Goal: Obtain resource: Obtain resource

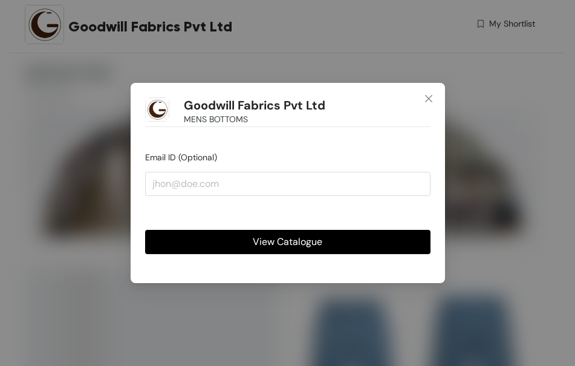
click at [304, 246] on span "View Catalogue" at bounding box center [288, 241] width 70 height 15
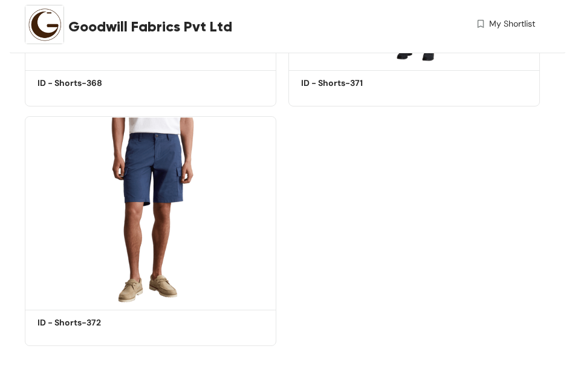
scroll to position [4713, 0]
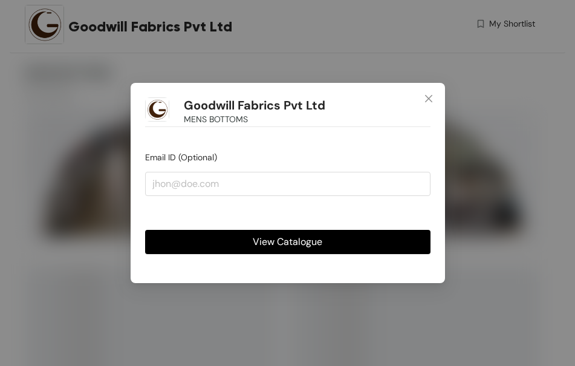
click at [291, 246] on span "View Catalogue" at bounding box center [288, 241] width 70 height 15
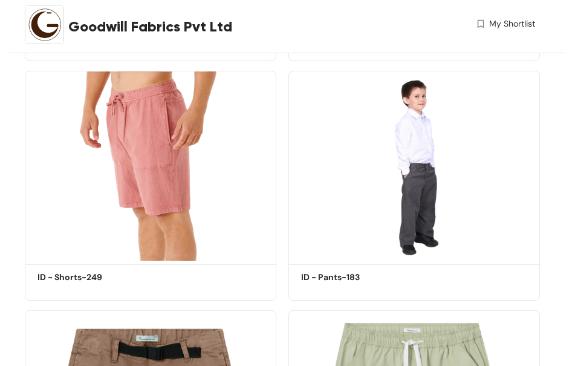
scroll to position [2956, 0]
